Goal: Information Seeking & Learning: Check status

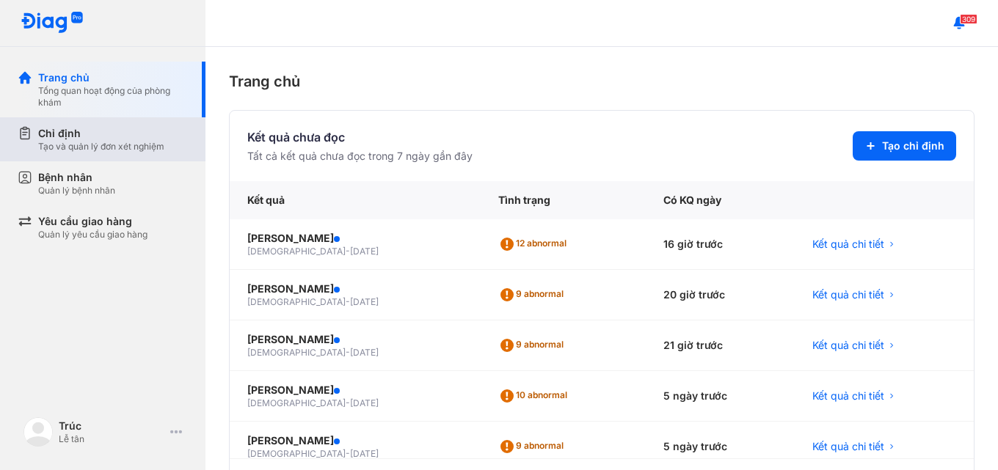
click at [71, 136] on div "Chỉ định" at bounding box center [101, 133] width 126 height 15
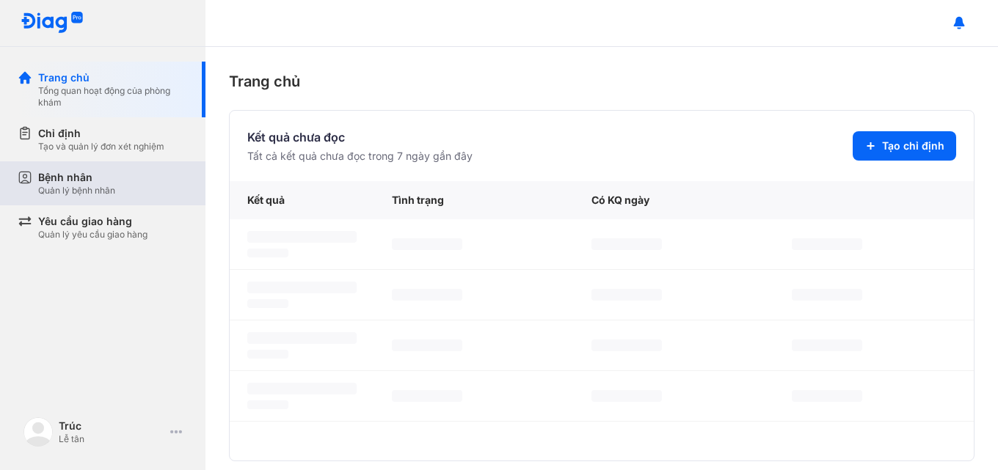
click at [111, 194] on div "Quản lý bệnh nhân" at bounding box center [76, 191] width 77 height 12
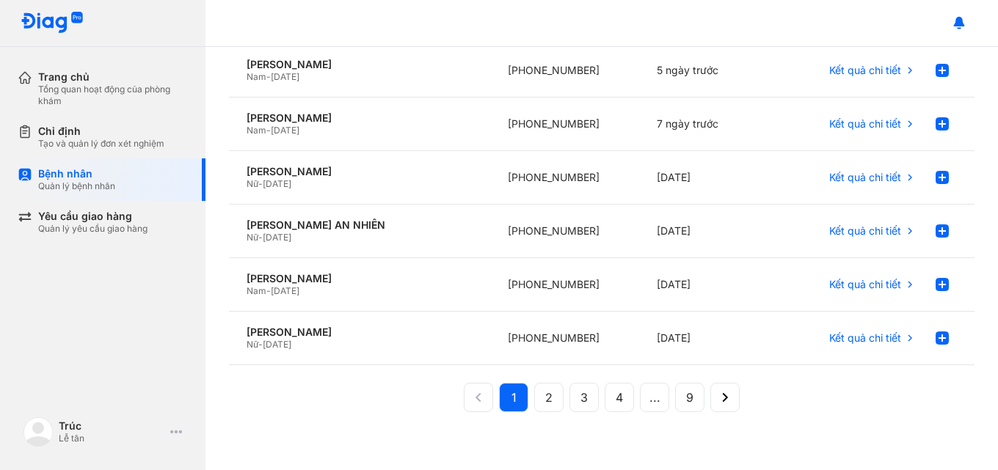
scroll to position [368, 0]
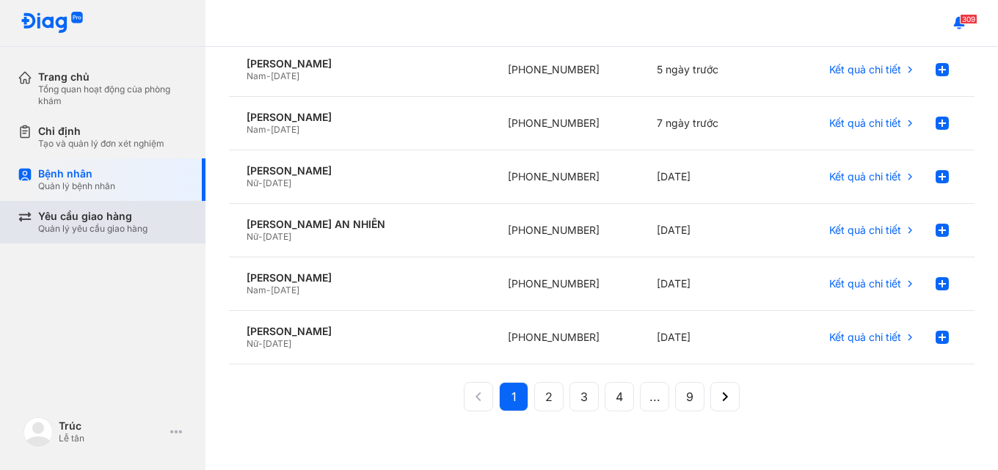
click at [142, 223] on div "Quản lý yêu cầu giao hàng" at bounding box center [92, 229] width 109 height 12
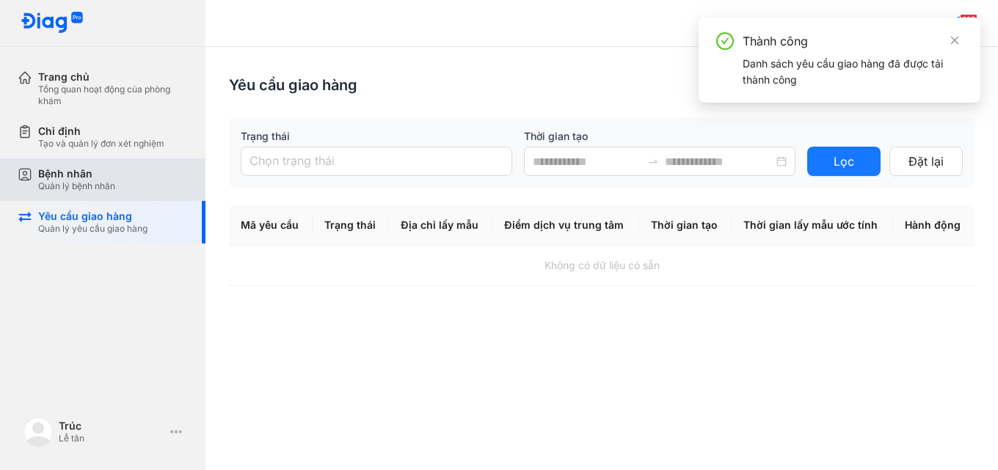
click at [136, 191] on div "Bệnh nhân Quản lý bệnh nhân" at bounding box center [113, 179] width 150 height 25
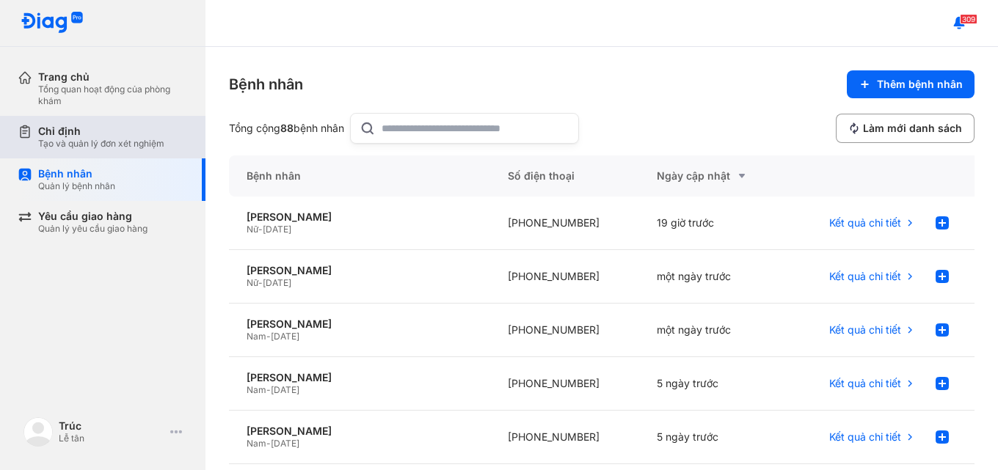
click at [143, 150] on div "Chỉ định Tạo và quản lý đơn xét nghiệm" at bounding box center [112, 137] width 188 height 43
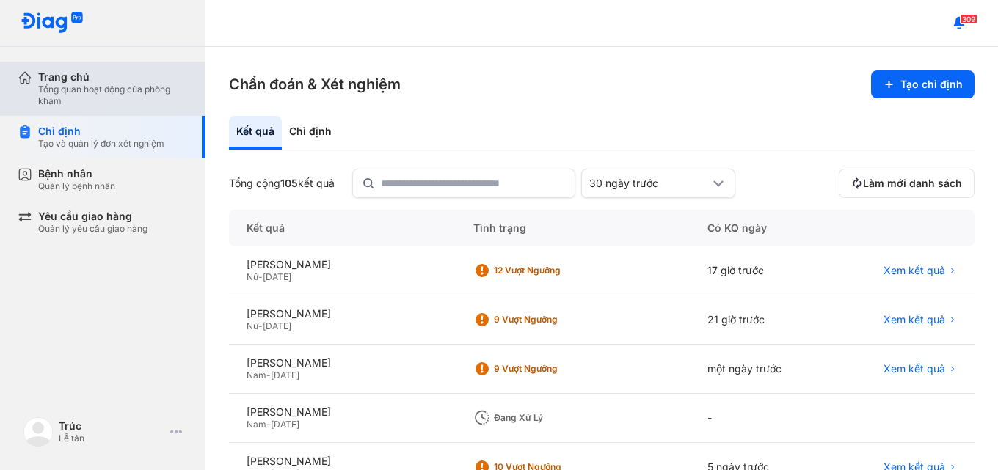
click at [159, 100] on div "Tổng quan hoạt động của phòng khám" at bounding box center [113, 95] width 150 height 23
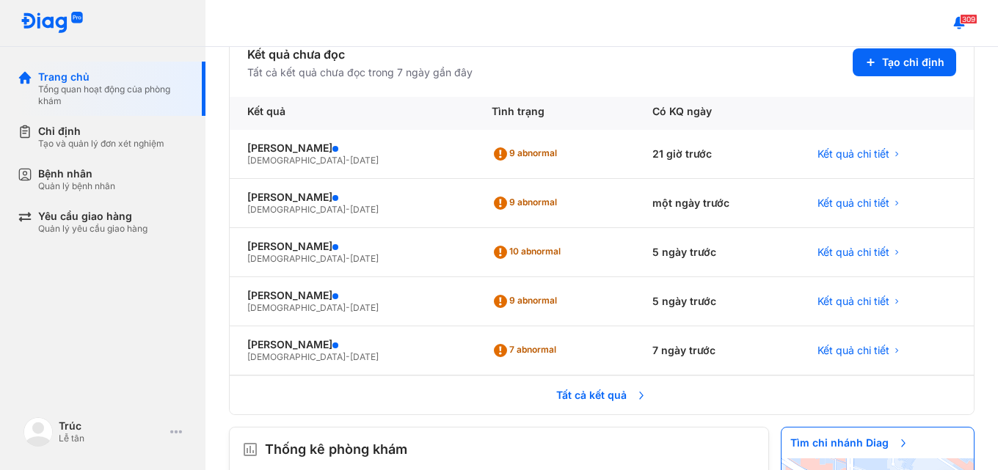
scroll to position [247, 0]
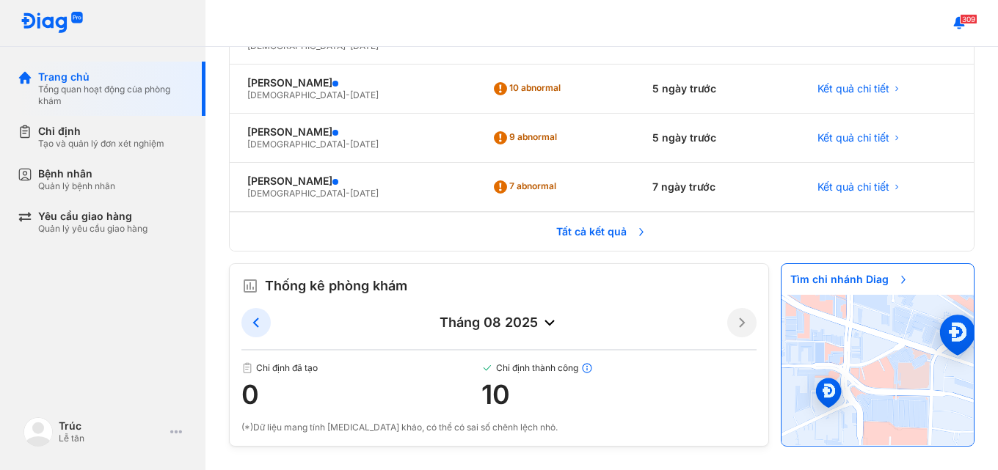
click at [547, 321] on use at bounding box center [549, 323] width 10 height 6
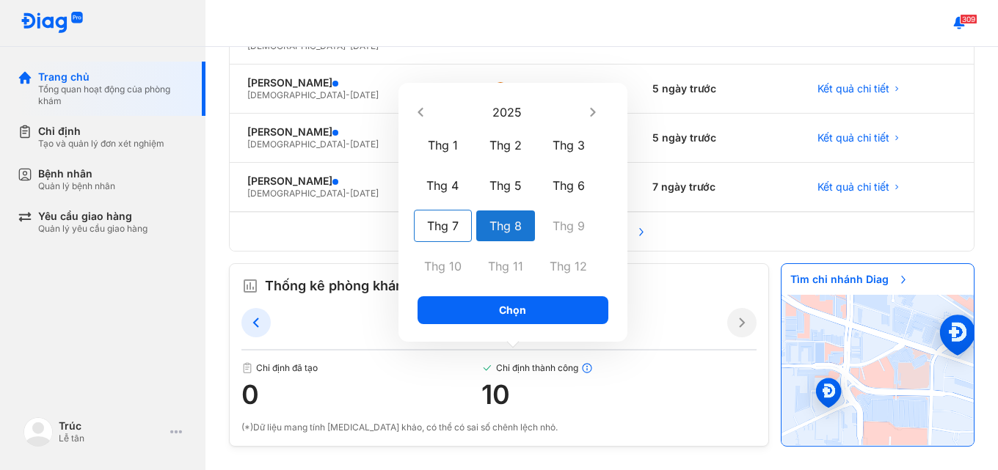
click at [451, 224] on div "Thg 7" at bounding box center [443, 226] width 59 height 32
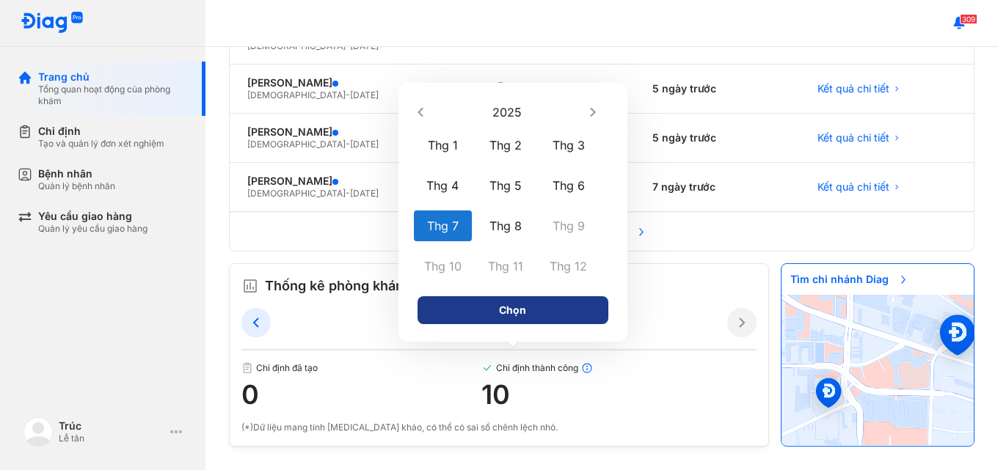
click at [494, 303] on button "Chọn" at bounding box center [513, 310] width 191 height 28
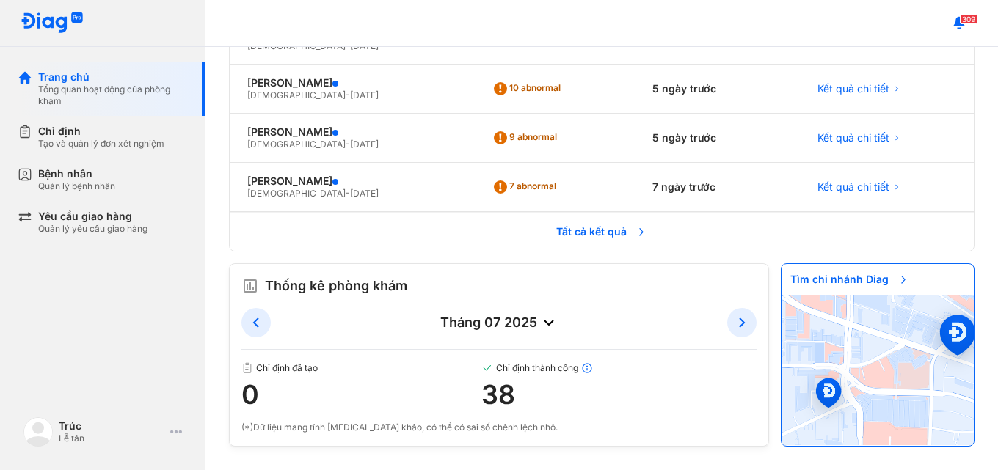
click at [521, 324] on div "tháng 07 2025" at bounding box center [499, 323] width 456 height 18
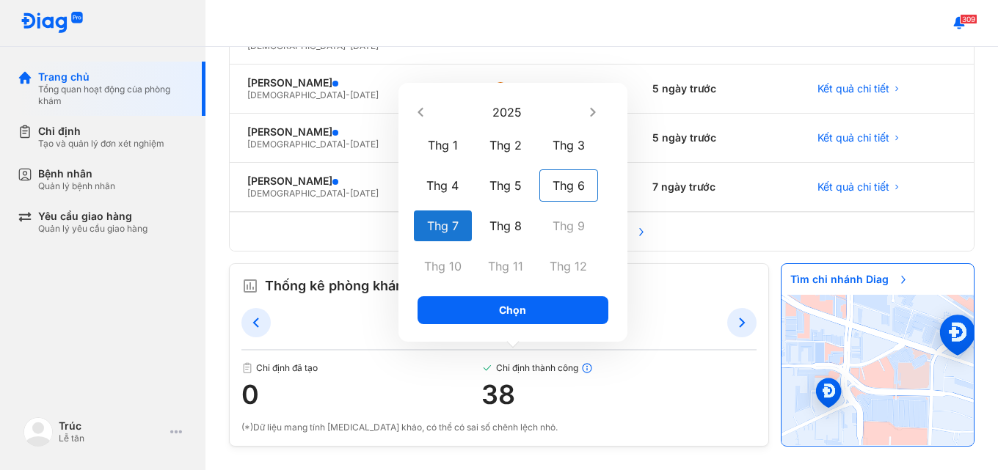
click at [562, 184] on div "Thg 6" at bounding box center [568, 186] width 59 height 32
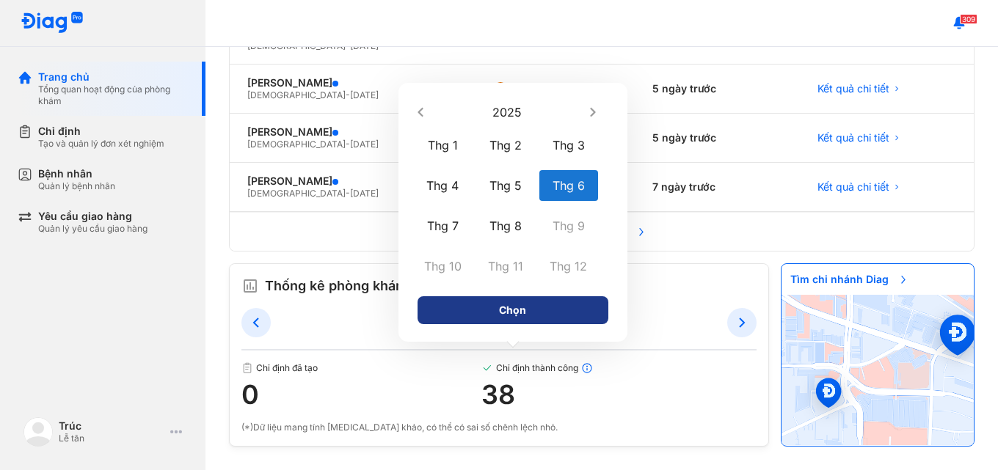
click at [481, 299] on button "Chọn" at bounding box center [513, 310] width 191 height 28
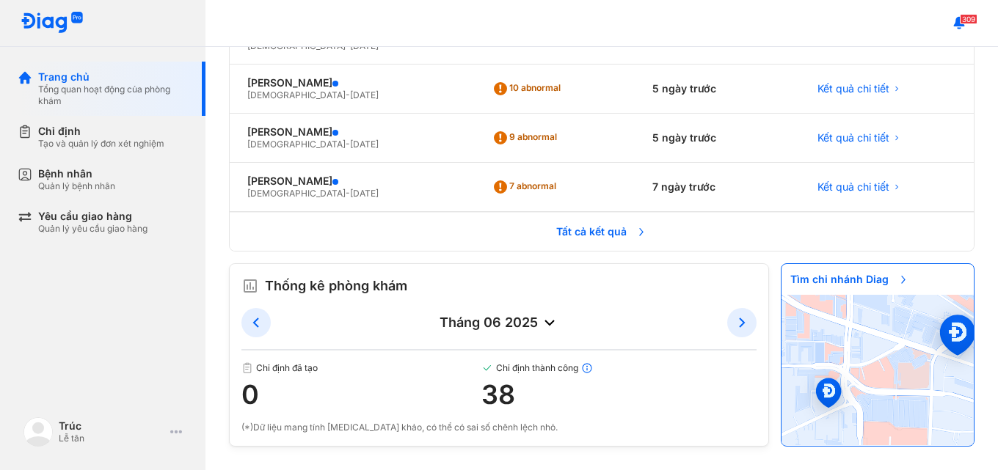
click at [502, 323] on div "tháng 06 2025" at bounding box center [499, 323] width 456 height 18
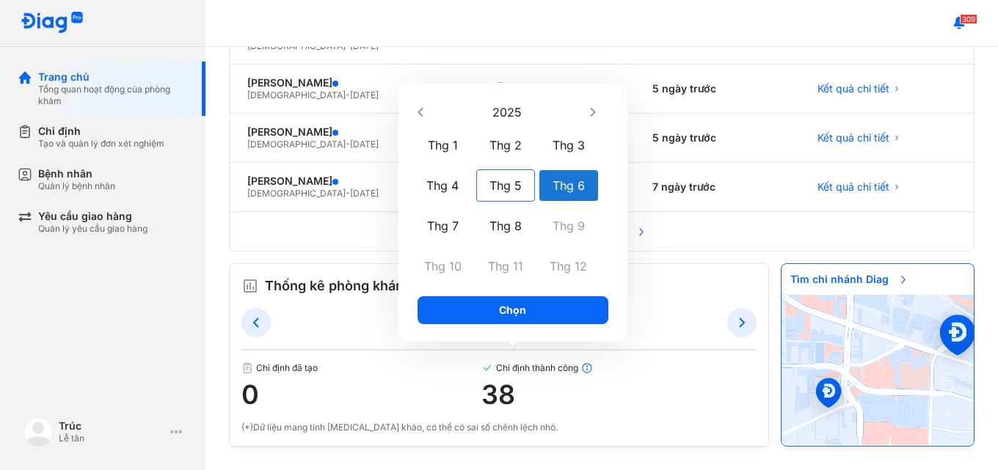
click at [498, 190] on div "Thg 5" at bounding box center [505, 186] width 59 height 32
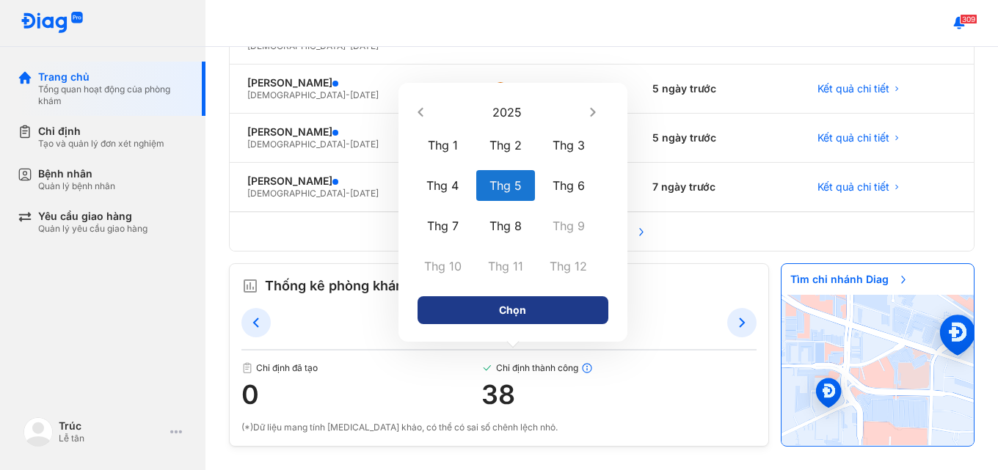
click at [495, 312] on button "Chọn" at bounding box center [513, 310] width 191 height 28
